Goal: Task Accomplishment & Management: Complete application form

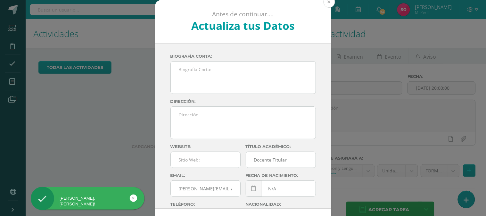
click at [326, 2] on button at bounding box center [329, 2] width 12 height 12
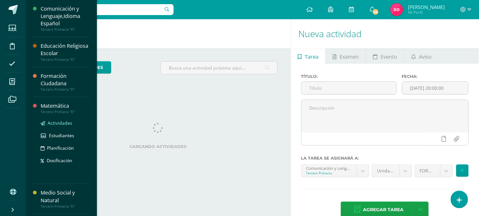
click at [59, 123] on span "Actividades" at bounding box center [60, 123] width 25 height 6
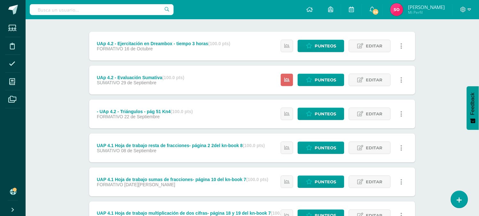
scroll to position [71, 0]
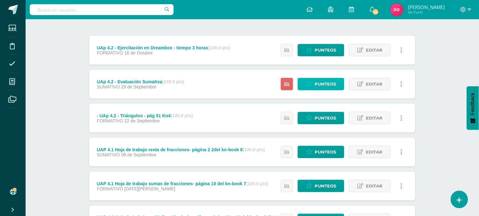
click at [331, 90] on link "Punteos" at bounding box center [321, 84] width 47 height 12
click at [327, 85] on span "Punteos" at bounding box center [325, 84] width 21 height 12
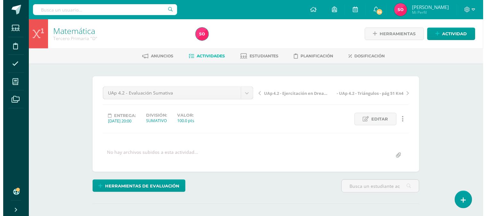
scroll to position [80, 0]
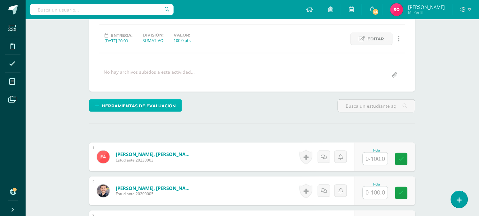
click at [135, 103] on span "Herramientas de evaluación" at bounding box center [139, 106] width 74 height 12
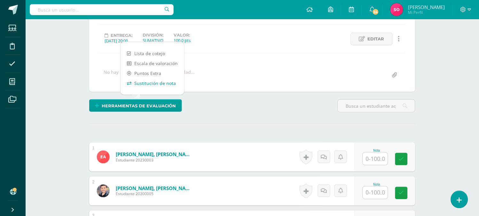
click at [149, 79] on link "Sustitución de nota" at bounding box center [153, 83] width 64 height 10
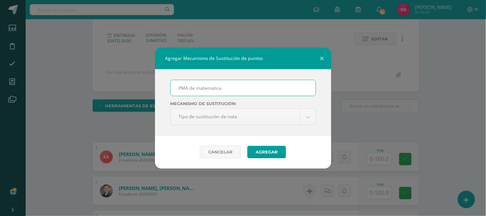
click at [211, 88] on input "PMA de matematica" at bounding box center [243, 88] width 145 height 16
type input "PMA de matemática"
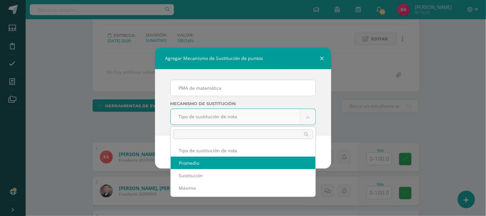
select select "average"
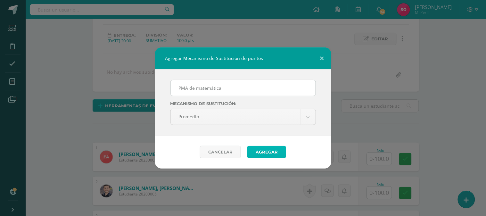
click at [257, 152] on button "Agregar" at bounding box center [266, 152] width 39 height 12
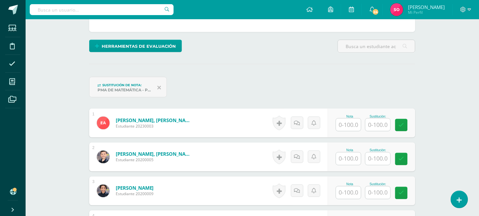
scroll to position [143, 0]
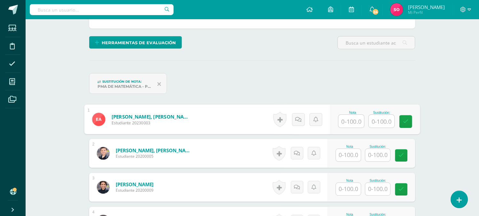
click at [343, 123] on input "text" at bounding box center [352, 121] width 26 height 13
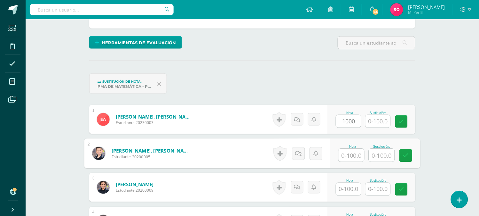
click at [346, 154] on input "text" at bounding box center [352, 155] width 26 height 13
type input "0"
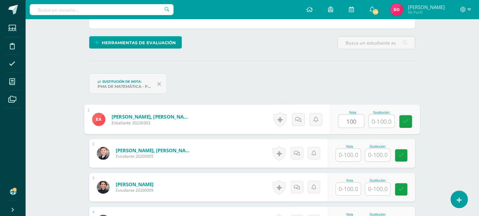
type input "100"
click at [353, 155] on input "text" at bounding box center [348, 155] width 25 height 12
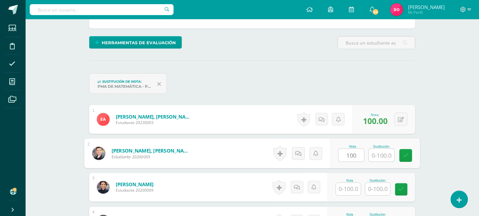
type input "100"
click at [348, 188] on input "text" at bounding box center [348, 189] width 25 height 12
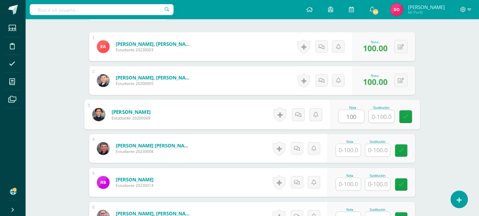
scroll to position [219, 0]
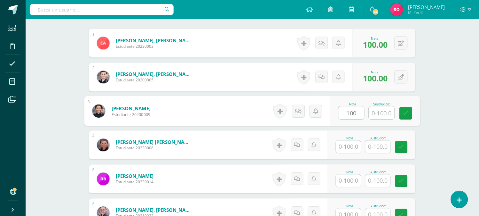
type input "100"
click at [349, 144] on input "text" at bounding box center [348, 147] width 25 height 12
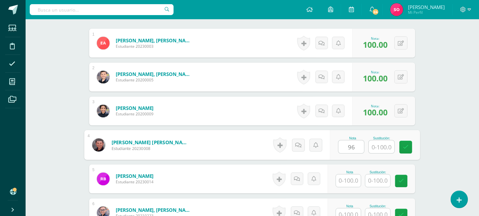
type input "96"
click at [383, 147] on input "text" at bounding box center [382, 147] width 26 height 13
type input "100"
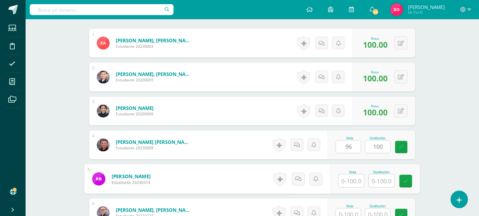
click at [347, 181] on input "text" at bounding box center [352, 180] width 26 height 13
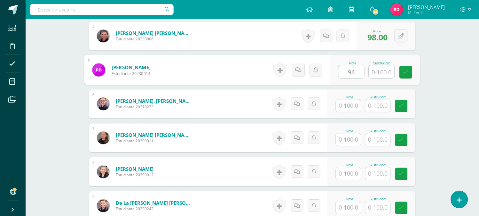
scroll to position [338, 0]
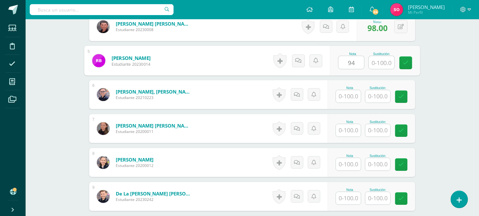
type input "94"
click at [358, 92] on input "text" at bounding box center [348, 96] width 25 height 12
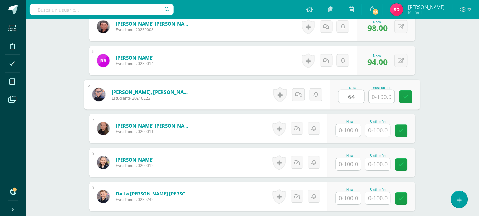
type input "64"
click at [383, 99] on input "text" at bounding box center [382, 96] width 26 height 13
type input "100"
click at [354, 129] on input "text" at bounding box center [348, 130] width 25 height 12
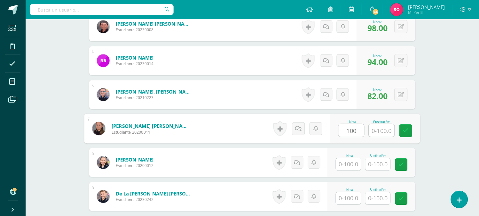
type input "100"
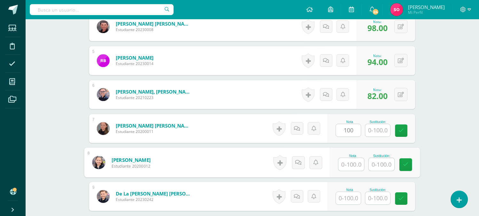
click at [352, 161] on input "text" at bounding box center [352, 164] width 26 height 13
type input "54"
click at [389, 162] on input "text" at bounding box center [382, 164] width 26 height 13
type input "75"
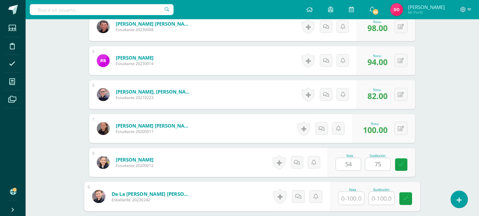
click at [357, 194] on input "text" at bounding box center [352, 198] width 26 height 13
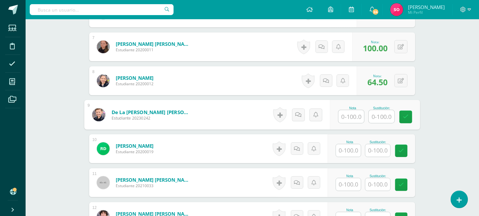
scroll to position [427, 0]
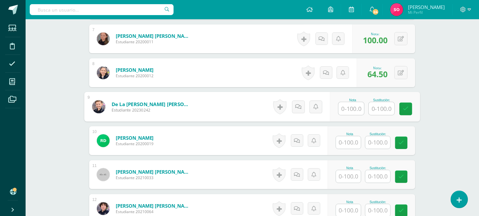
click at [342, 109] on input "text" at bounding box center [352, 108] width 26 height 13
type input "88"
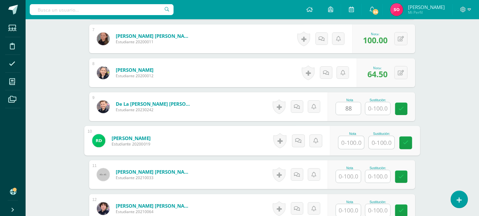
click at [350, 142] on input "text" at bounding box center [352, 142] width 26 height 13
type input "64"
click at [376, 142] on input "text" at bounding box center [382, 142] width 26 height 13
type input "80"
click at [351, 176] on input "text" at bounding box center [348, 176] width 25 height 12
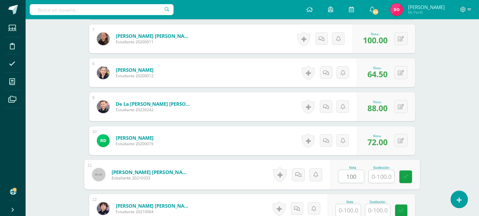
type input "100"
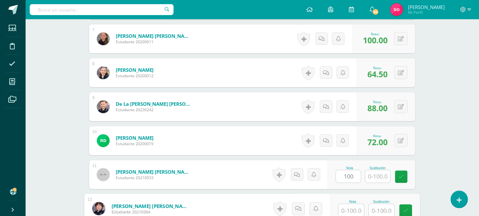
click at [350, 207] on input "text" at bounding box center [352, 210] width 26 height 13
type input "60"
click at [386, 204] on input "text" at bounding box center [382, 210] width 26 height 13
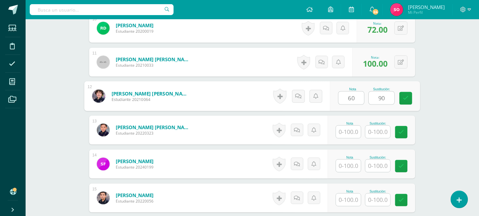
scroll to position [542, 0]
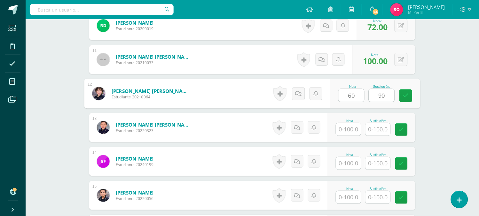
type input "90"
click at [349, 130] on input "text" at bounding box center [348, 129] width 25 height 12
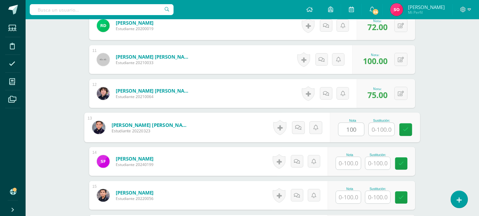
type input "100"
click at [346, 164] on input "text" at bounding box center [348, 163] width 25 height 12
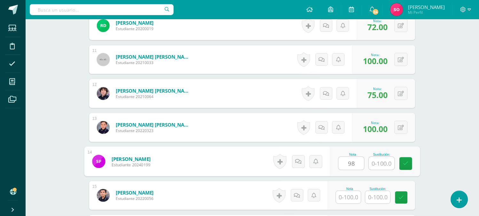
type input "98"
click at [374, 164] on input "text" at bounding box center [382, 163] width 26 height 13
type input "100"
click at [352, 194] on input "text" at bounding box center [348, 197] width 25 height 12
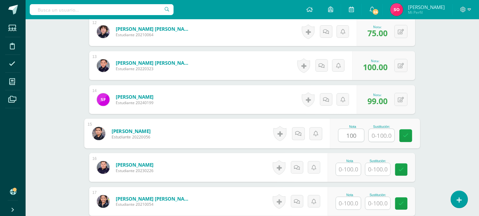
scroll to position [607, 0]
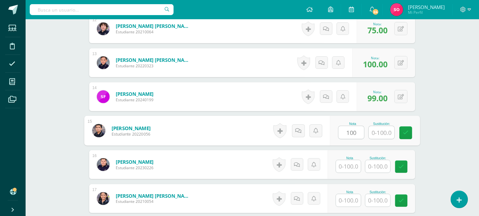
type input "100"
click at [353, 164] on input "text" at bounding box center [348, 166] width 25 height 12
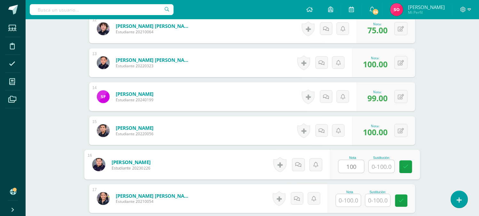
type input "100"
click at [353, 199] on input "text" at bounding box center [348, 200] width 25 height 12
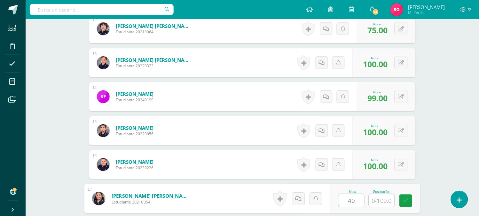
type input "40"
click at [381, 200] on input "text" at bounding box center [382, 200] width 26 height 13
type input "85"
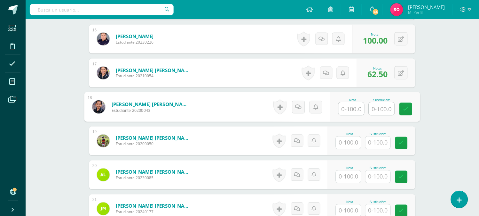
click at [354, 107] on input "text" at bounding box center [352, 108] width 26 height 13
type input "100"
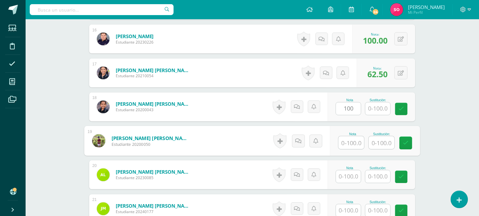
click at [350, 140] on input "text" at bounding box center [352, 142] width 26 height 13
type input "80"
click at [375, 142] on input "text" at bounding box center [382, 142] width 26 height 13
type input "100"
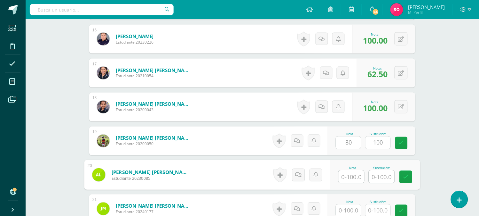
click at [348, 176] on input "text" at bounding box center [352, 176] width 26 height 13
type input "88"
click at [385, 173] on input "text" at bounding box center [382, 176] width 26 height 13
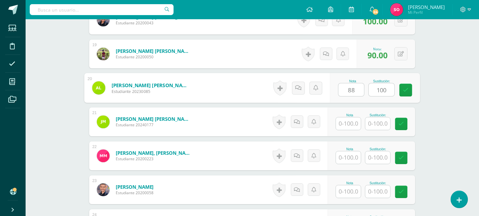
scroll to position [830, 0]
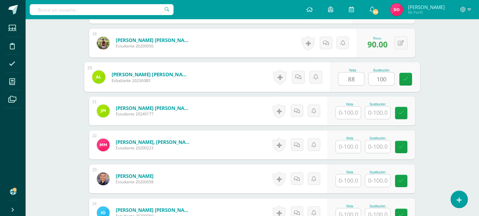
type input "100"
click at [346, 112] on input "text" at bounding box center [348, 112] width 25 height 12
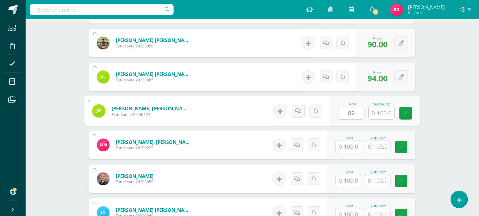
type input "82"
click at [388, 116] on input "text" at bounding box center [382, 112] width 26 height 13
type input "100"
click at [339, 148] on input "text" at bounding box center [348, 146] width 25 height 12
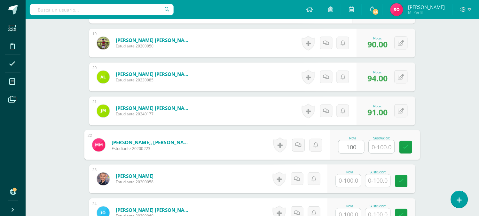
type input "100"
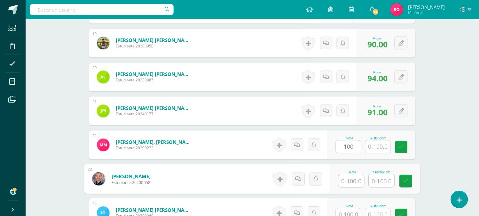
click at [347, 181] on input "text" at bounding box center [352, 180] width 26 height 13
type input "100"
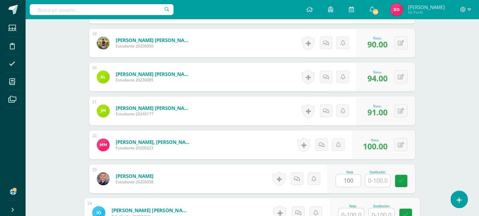
click at [355, 210] on input "text" at bounding box center [352, 214] width 26 height 13
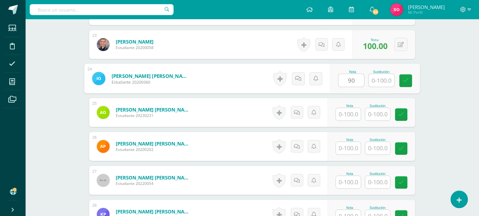
scroll to position [967, 0]
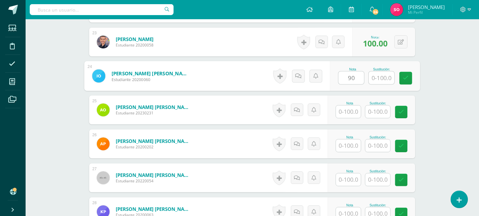
type input "90"
click at [344, 113] on input "text" at bounding box center [348, 111] width 25 height 12
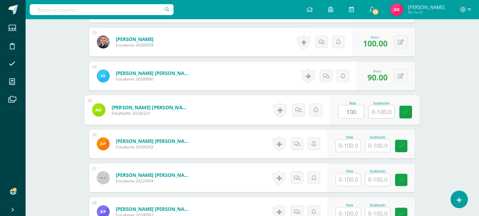
type input "100"
click at [351, 145] on input "text" at bounding box center [348, 145] width 25 height 12
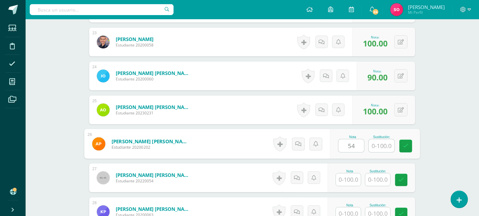
type input "54"
click at [389, 142] on input "text" at bounding box center [382, 145] width 26 height 13
type input "65"
click at [345, 182] on input "text" at bounding box center [348, 179] width 25 height 12
click at [401, 143] on button at bounding box center [405, 143] width 13 height 13
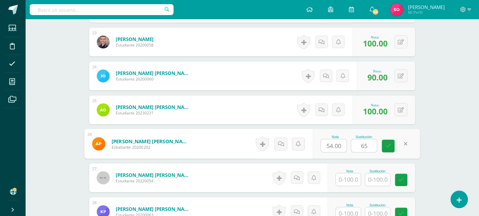
click at [346, 145] on input "54.00" at bounding box center [335, 145] width 26 height 13
type input "55"
click at [344, 181] on input "text" at bounding box center [348, 179] width 25 height 12
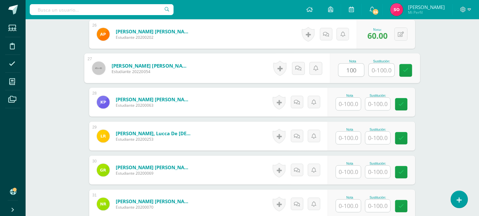
scroll to position [1079, 0]
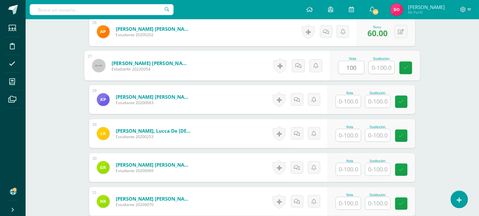
type input "100"
click at [350, 102] on input "text" at bounding box center [348, 101] width 25 height 12
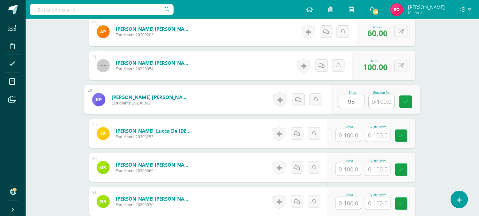
type input "98"
click at [376, 102] on input "text" at bounding box center [382, 101] width 26 height 13
type input "100"
click at [356, 130] on input "text" at bounding box center [348, 135] width 25 height 12
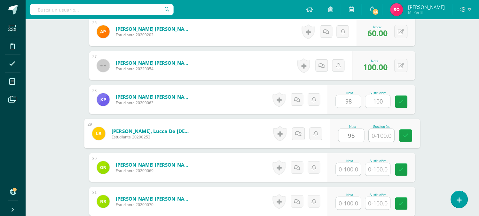
type input "95"
click at [384, 137] on input "text" at bounding box center [382, 135] width 26 height 13
type input "100"
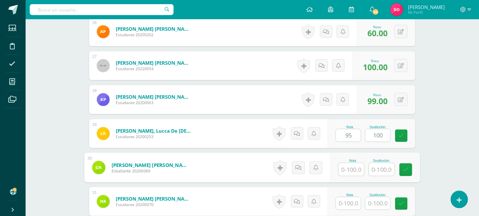
click at [346, 171] on input "text" at bounding box center [352, 169] width 26 height 13
type input "88"
click at [376, 171] on input "text" at bounding box center [382, 169] width 26 height 13
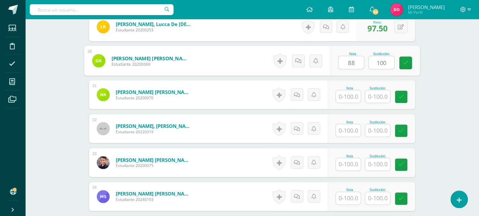
scroll to position [1188, 0]
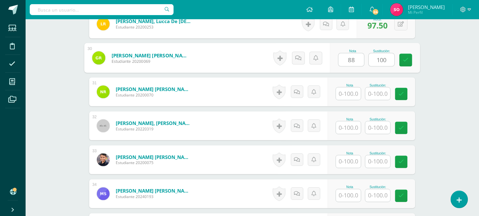
type input "100"
click at [351, 92] on input "text" at bounding box center [348, 93] width 25 height 12
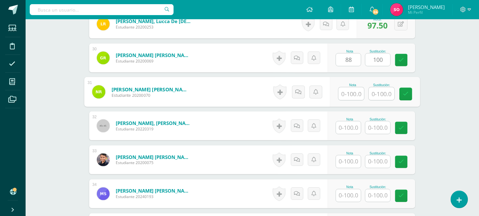
click at [351, 92] on input "text" at bounding box center [352, 93] width 26 height 13
type input "68"
click at [384, 94] on input "text" at bounding box center [382, 93] width 26 height 13
type input "100"
click at [352, 125] on input "text" at bounding box center [348, 127] width 25 height 12
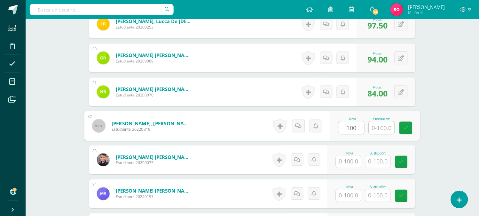
type input "100"
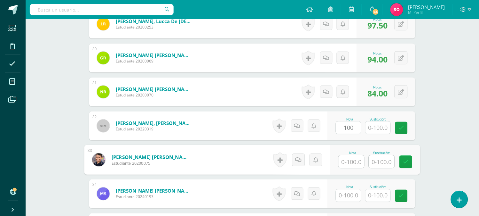
click at [346, 161] on input "text" at bounding box center [352, 161] width 26 height 13
type input "100"
click at [351, 196] on input "text" at bounding box center [348, 195] width 25 height 12
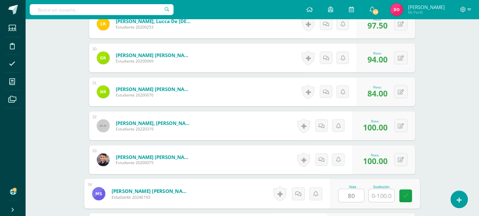
type input "80"
click at [383, 199] on input "text" at bounding box center [382, 195] width 26 height 13
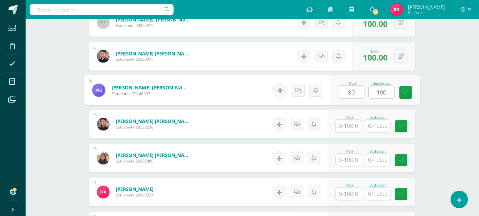
scroll to position [1295, 0]
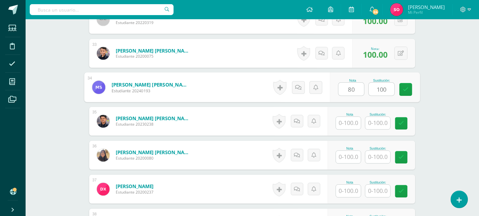
type input "100"
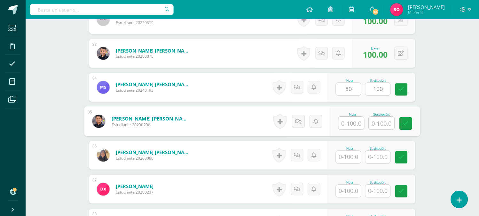
click at [344, 126] on input "text" at bounding box center [352, 123] width 26 height 13
type input "70"
click at [383, 125] on input "text" at bounding box center [382, 123] width 26 height 13
type input "100"
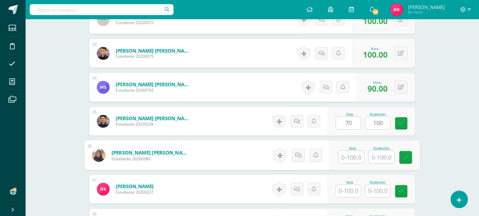
click at [341, 155] on input "text" at bounding box center [352, 157] width 26 height 13
type input "86"
click at [377, 155] on input "text" at bounding box center [382, 157] width 26 height 13
type input "100"
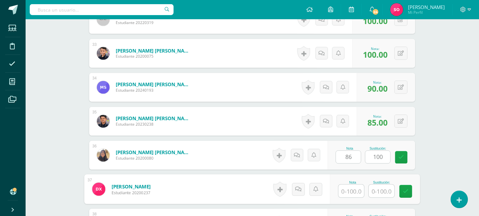
click at [355, 189] on input "text" at bounding box center [352, 191] width 26 height 13
type input "80"
click at [388, 188] on input "text" at bounding box center [382, 191] width 26 height 13
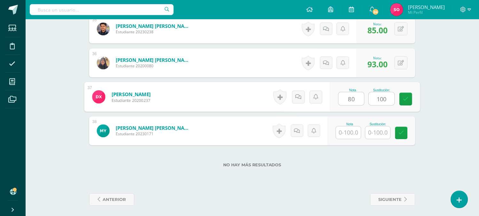
scroll to position [1389, 0]
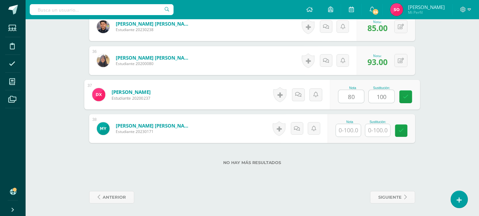
type input "100"
click at [345, 130] on input "text" at bounding box center [348, 130] width 25 height 12
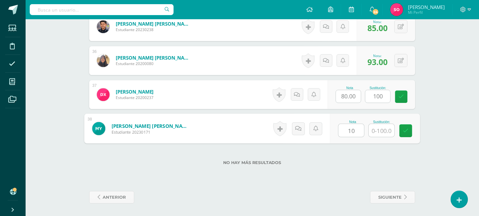
type input "100"
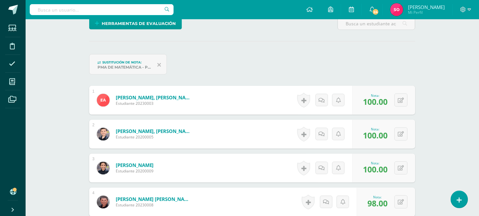
scroll to position [146, 0]
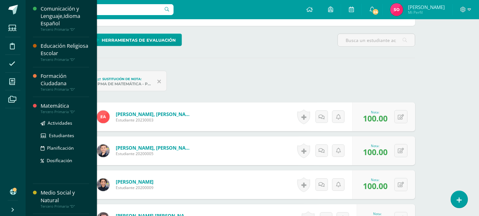
click at [61, 114] on div "Tercero Primaria "D"" at bounding box center [65, 111] width 49 height 4
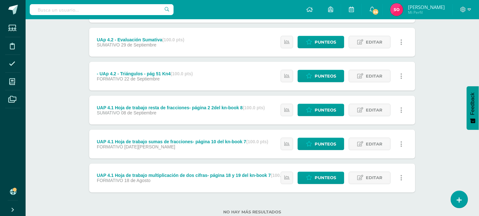
scroll to position [132, 0]
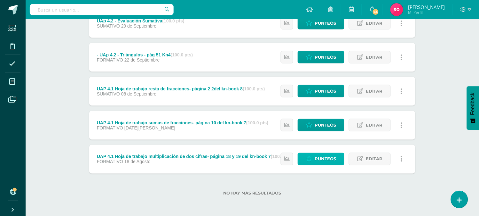
click at [317, 157] on span "Punteos" at bounding box center [325, 159] width 21 height 12
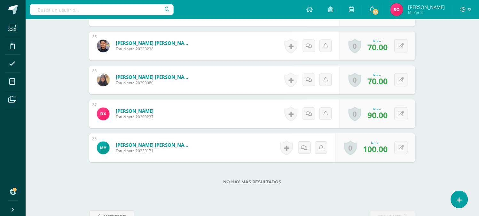
scroll to position [1364, 0]
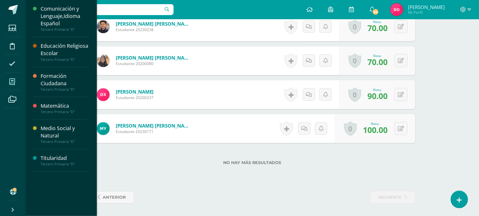
click at [14, 79] on icon at bounding box center [12, 81] width 6 height 6
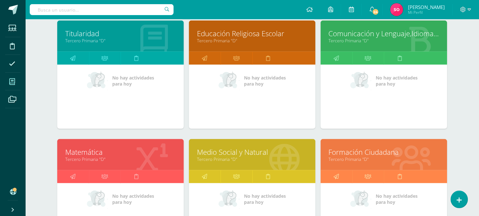
scroll to position [104, 0]
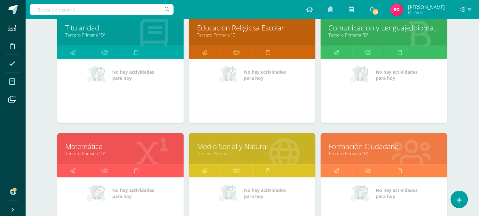
click at [106, 145] on link "Matemática" at bounding box center [120, 146] width 111 height 10
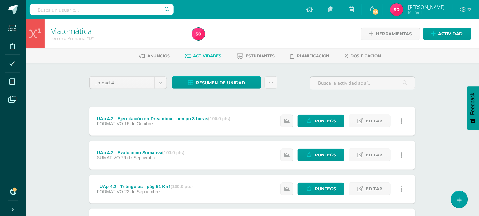
click at [184, 124] on div "FORMATIVO 16 de Octubre" at bounding box center [164, 123] width 134 height 5
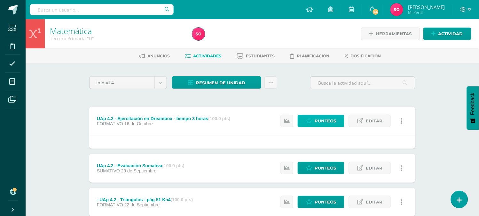
click at [323, 117] on span "Punteos" at bounding box center [325, 121] width 21 height 12
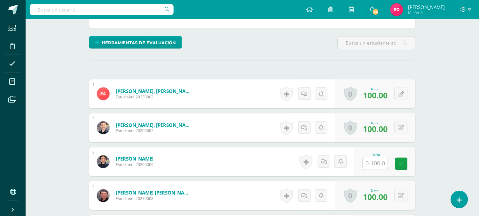
scroll to position [152, 0]
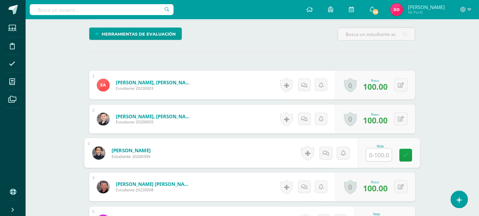
click at [371, 155] on input "text" at bounding box center [380, 155] width 26 height 13
type input "100"
drag, startPoint x: 482, startPoint y: 68, endPoint x: 451, endPoint y: 34, distance: 45.8
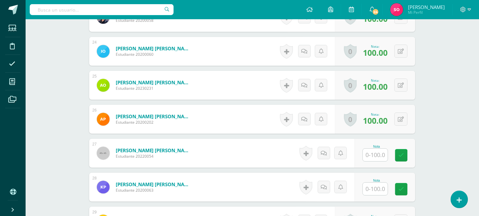
scroll to position [969, 0]
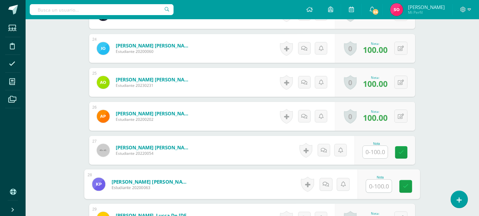
click at [382, 183] on input "text" at bounding box center [380, 186] width 26 height 13
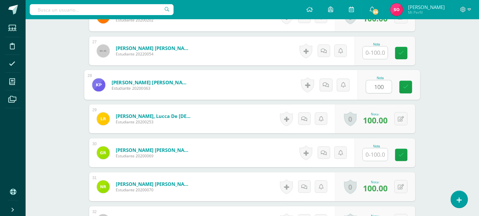
scroll to position [1071, 0]
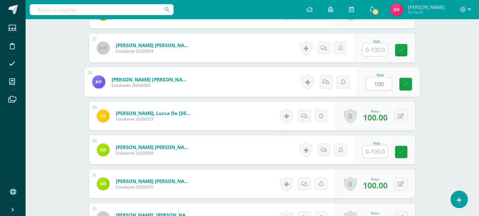
type input "100"
click at [377, 151] on input "text" at bounding box center [375, 151] width 25 height 12
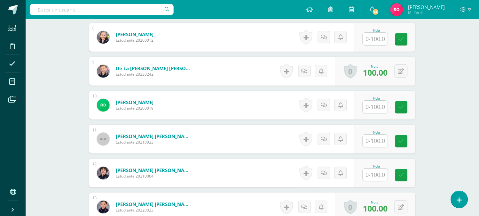
scroll to position [440, 0]
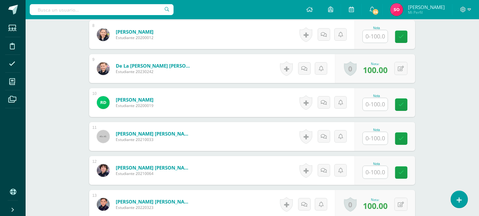
type input "100"
click at [381, 104] on input "text" at bounding box center [375, 104] width 25 height 12
type input "100"
click at [371, 136] on input "text" at bounding box center [375, 138] width 25 height 12
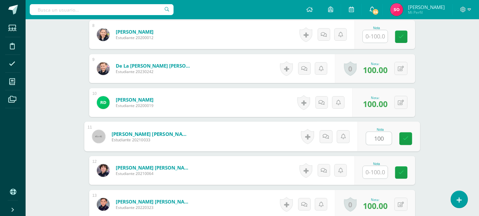
type input "100"
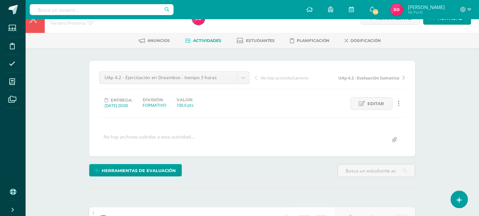
scroll to position [0, 0]
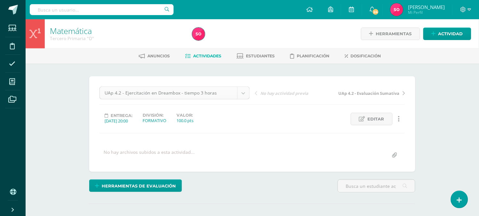
click at [200, 55] on span "Actividades" at bounding box center [207, 55] width 28 height 5
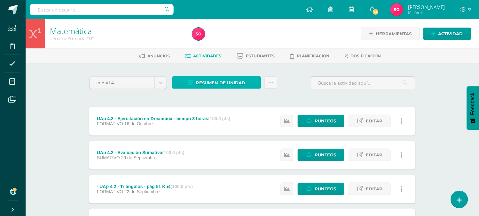
click at [223, 84] on span "Resumen de unidad" at bounding box center [220, 83] width 49 height 12
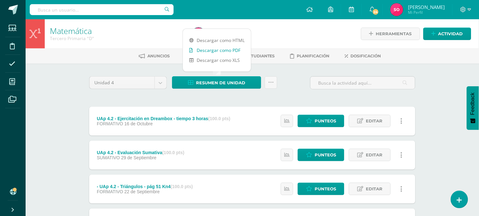
click at [222, 48] on link "Descargar como PDF" at bounding box center [217, 50] width 68 height 10
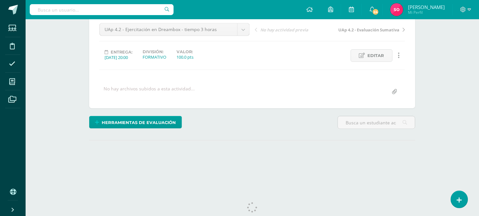
scroll to position [78, 0]
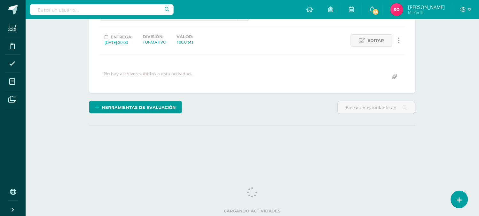
drag, startPoint x: 482, startPoint y: 27, endPoint x: 483, endPoint y: 97, distance: 70.4
click at [479, 95] on html "Estudiantes Disciplina Asistencia Mis cursos Archivos Soporte Ayuda Reportar un…" at bounding box center [239, 49] width 479 height 254
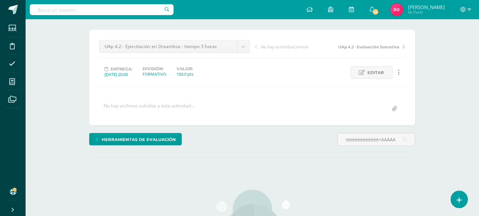
scroll to position [46, 0]
type input "rfttttttttttttttttttttttttttttttttttttttttttttttttttttttttttttttttttttttttttttt…"
